Goal: Task Accomplishment & Management: Manage account settings

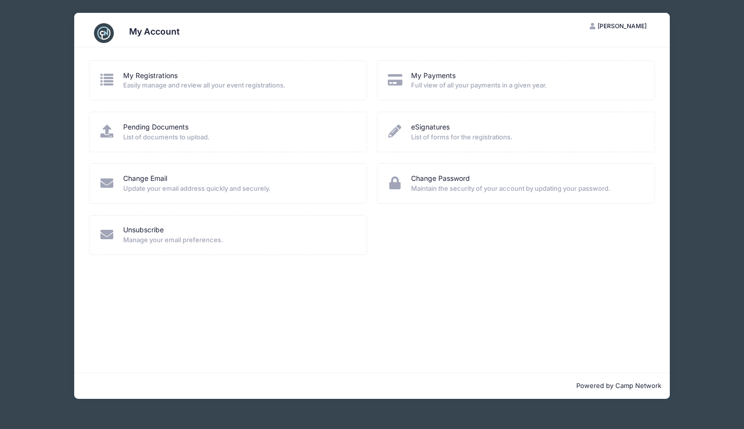
click at [104, 76] on icon at bounding box center [107, 79] width 16 height 13
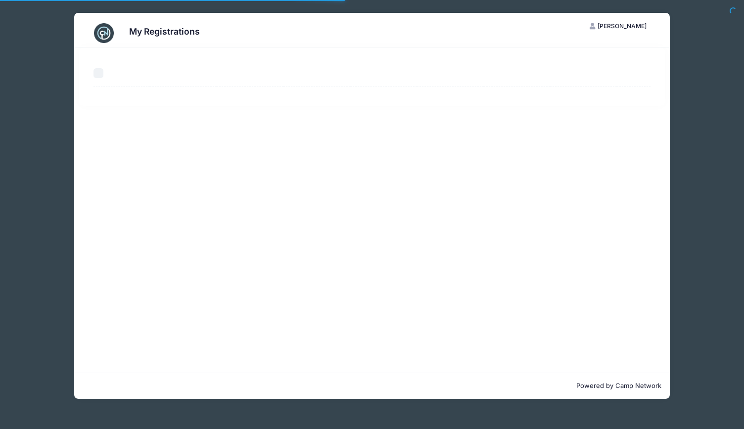
select select "50"
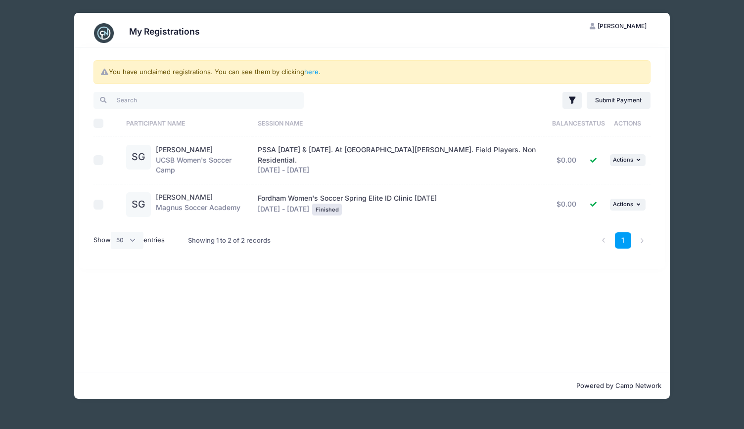
click at [637, 163] on td "... Actions View Registration View Attachments" at bounding box center [627, 159] width 45 height 47
click at [636, 159] on icon "button" at bounding box center [639, 159] width 6 height 5
click at [588, 177] on link "View Registration" at bounding box center [593, 178] width 89 height 19
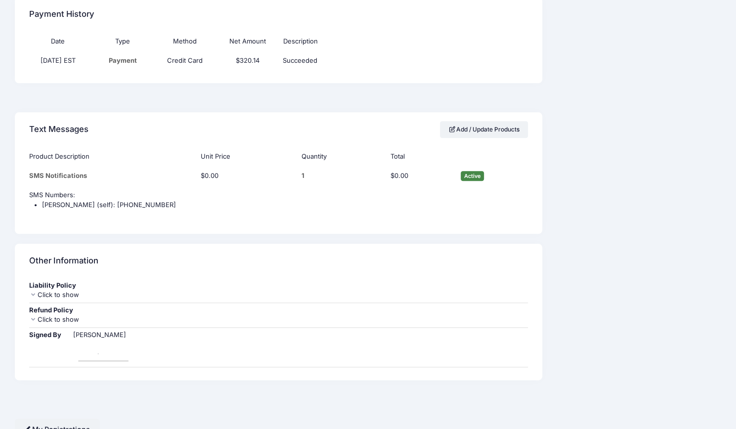
scroll to position [497, 0]
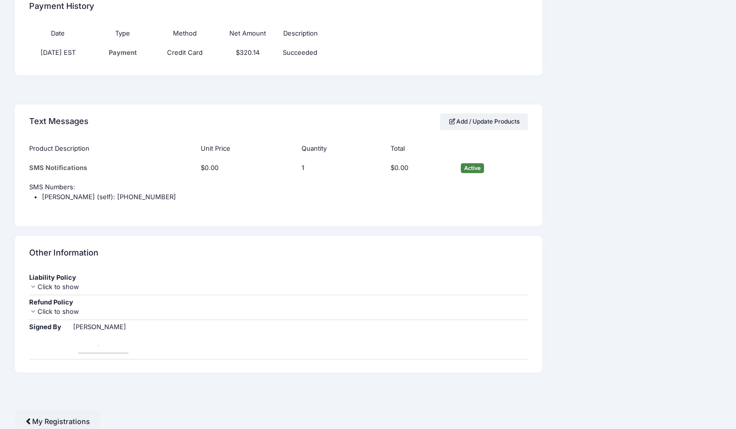
click at [74, 288] on div "Click to show" at bounding box center [278, 287] width 498 height 10
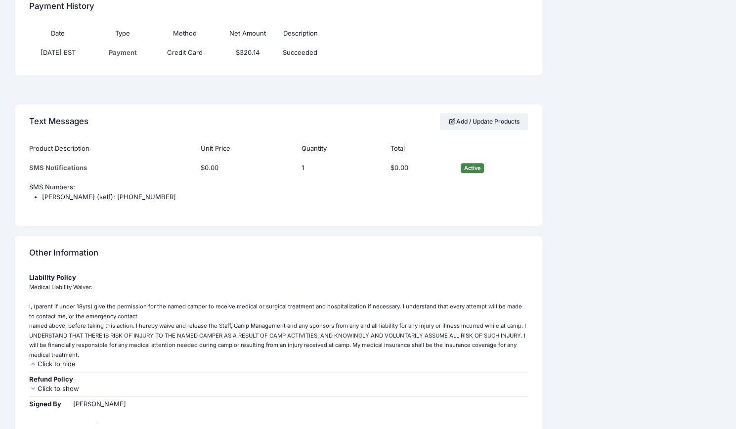
click at [69, 387] on div "Click to show" at bounding box center [278, 389] width 498 height 10
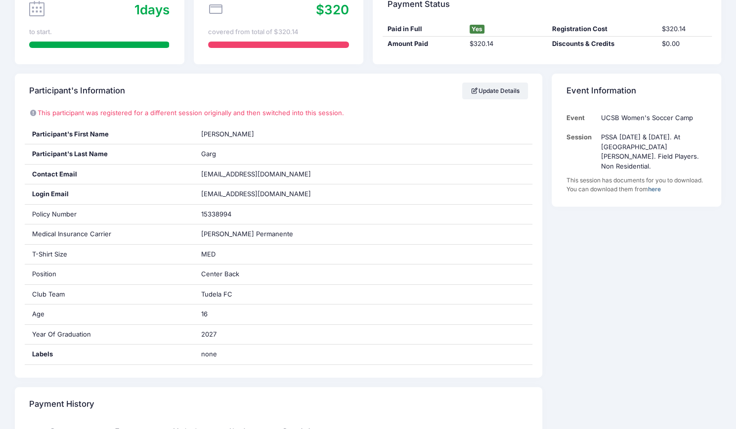
scroll to position [0, 0]
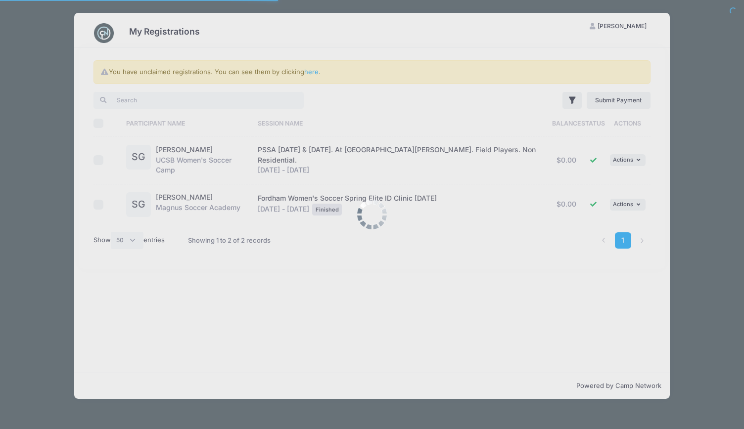
select select "50"
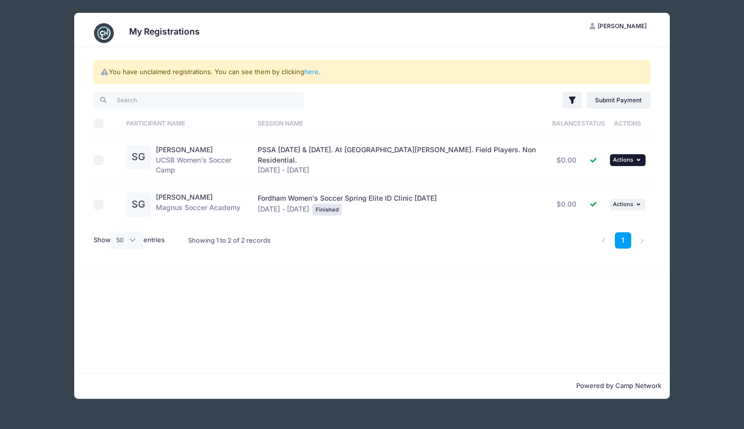
click at [639, 157] on icon "button" at bounding box center [639, 159] width 6 height 5
click at [609, 178] on link "View Registration" at bounding box center [593, 178] width 89 height 19
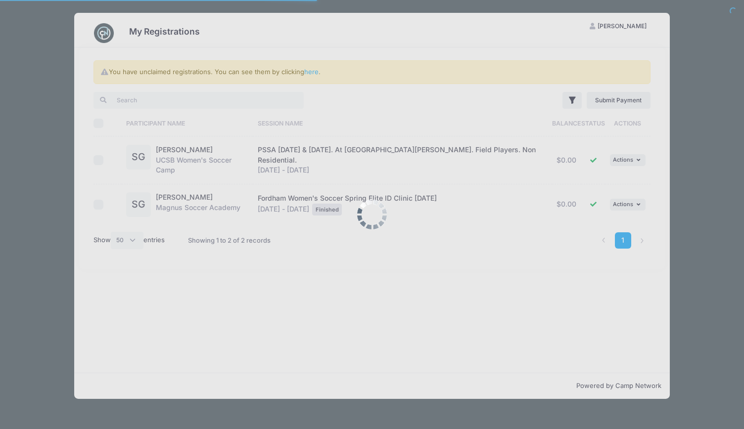
select select "50"
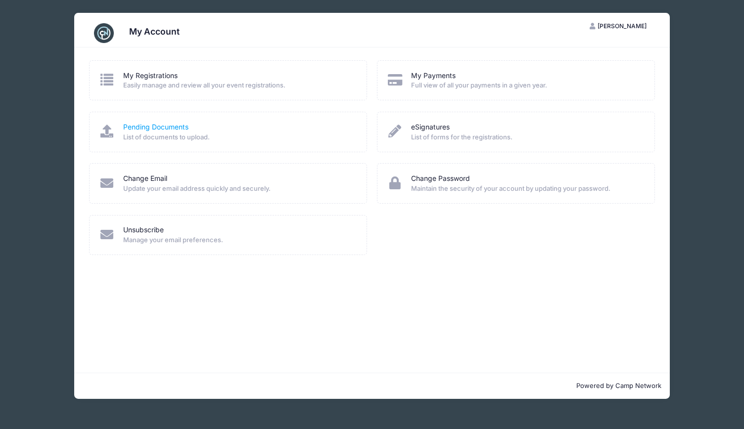
click at [151, 131] on link "Pending Documents" at bounding box center [155, 127] width 65 height 10
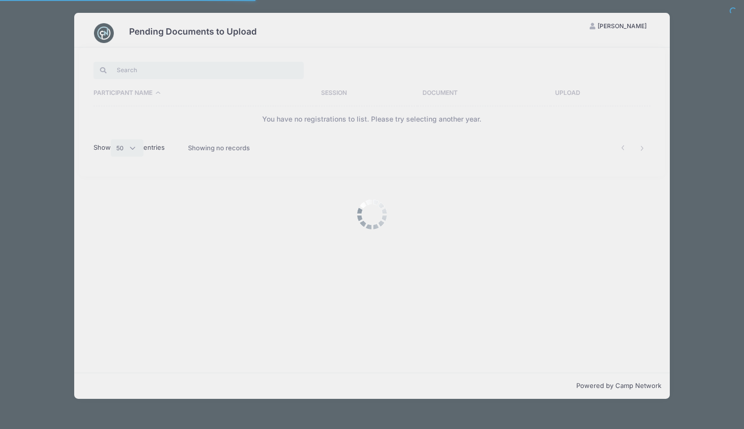
select select "50"
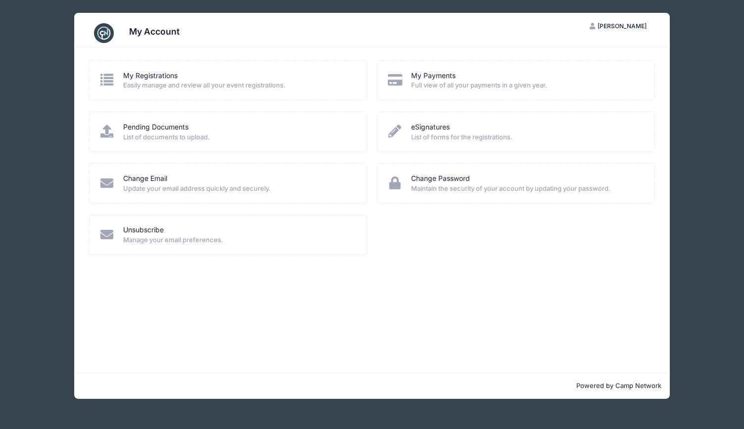
click at [417, 135] on span "List of forms for the registrations." at bounding box center [526, 138] width 230 height 10
click at [391, 131] on icon at bounding box center [395, 131] width 16 height 13
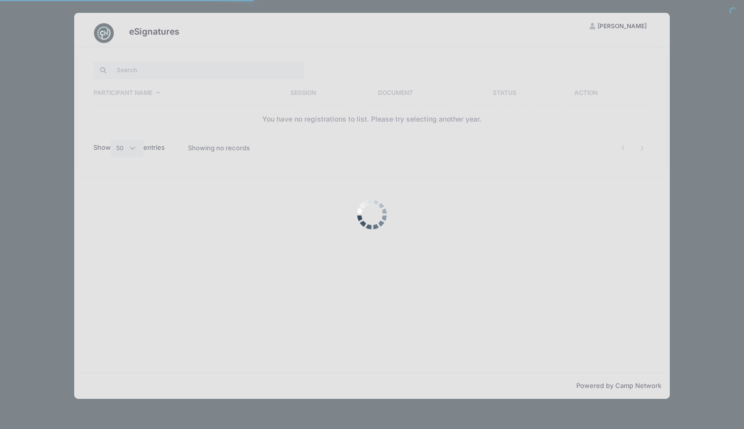
select select "50"
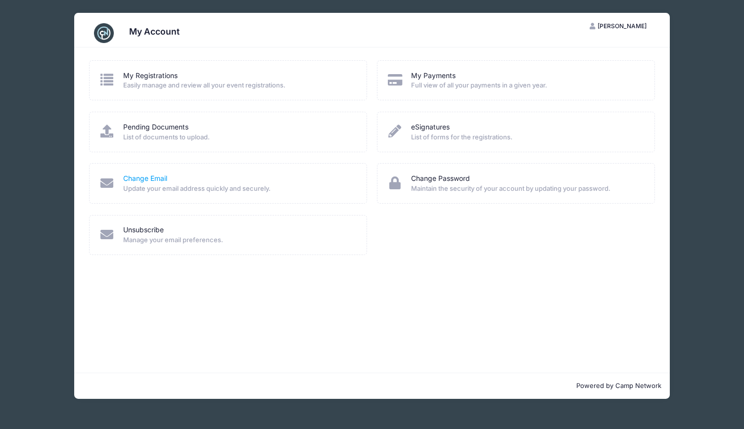
click at [138, 175] on link "Change Email" at bounding box center [145, 179] width 44 height 10
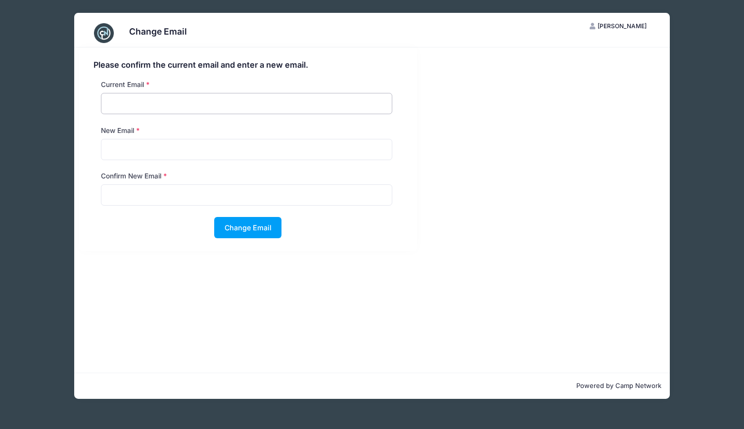
click at [147, 107] on input "email" at bounding box center [246, 103] width 291 height 21
type input "sahanagarg@icloud.com"
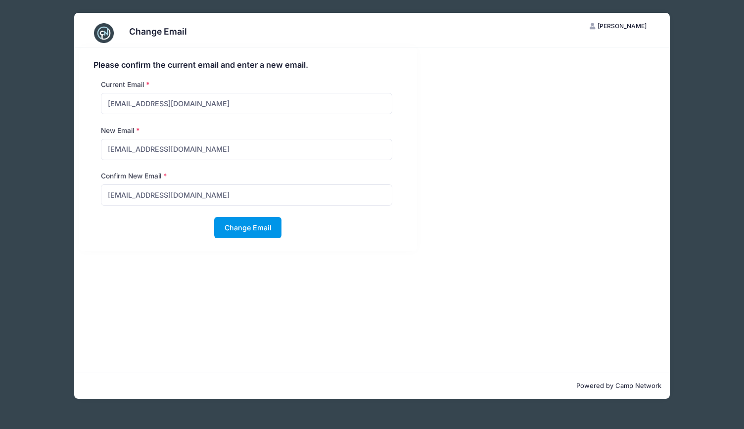
click at [253, 230] on button "Change Email" at bounding box center [247, 227] width 67 height 21
